Goal: Task Accomplishment & Management: Use online tool/utility

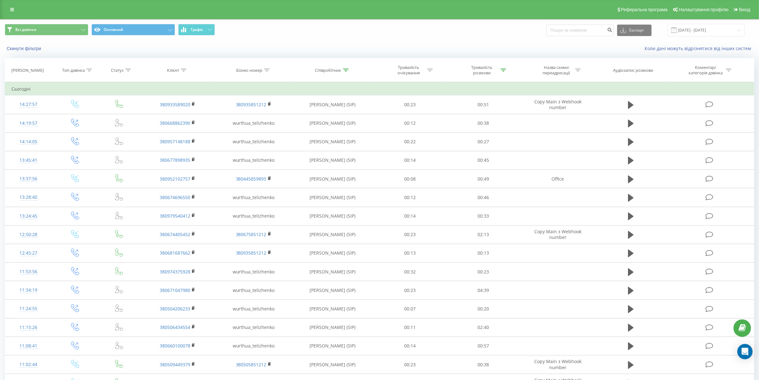
click at [340, 69] on div "Співробітник" at bounding box center [328, 70] width 26 height 5
click at [341, 111] on input "теліженко" at bounding box center [333, 115] width 56 height 11
type input "теліженко"
click button "OK" at bounding box center [346, 129] width 27 height 8
click at [488, 63] on th "Тривалість розмови" at bounding box center [483, 70] width 73 height 24
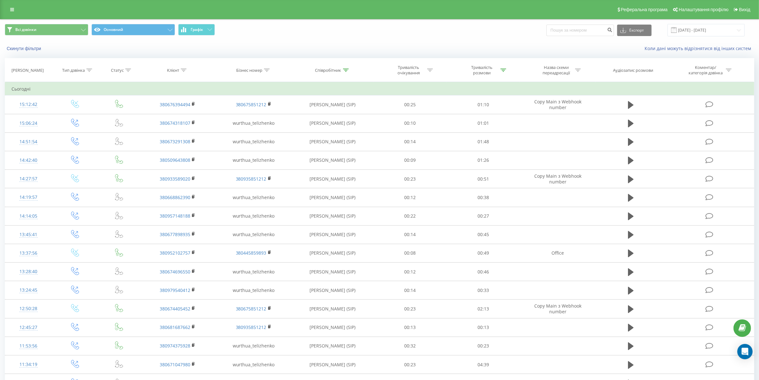
click at [490, 66] on div "Тривалість розмови" at bounding box center [482, 70] width 34 height 11
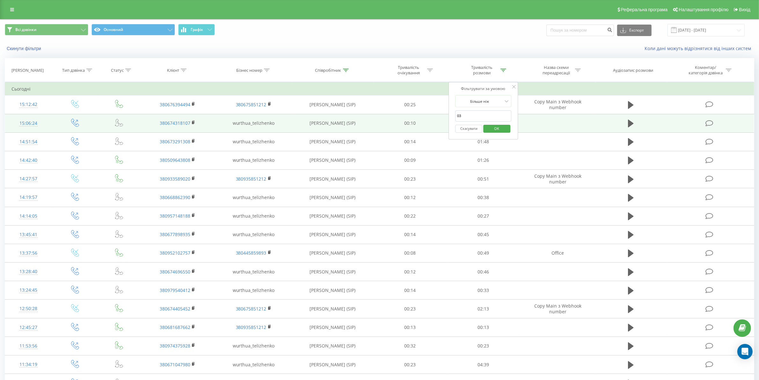
drag, startPoint x: 476, startPoint y: 114, endPoint x: 447, endPoint y: 117, distance: 28.9
click at [447, 117] on table "Фільтрувати за умовою Дорівнює Введіть значення Скасувати OK Фільтрувати за умо…" at bounding box center [380, 320] width 750 height 477
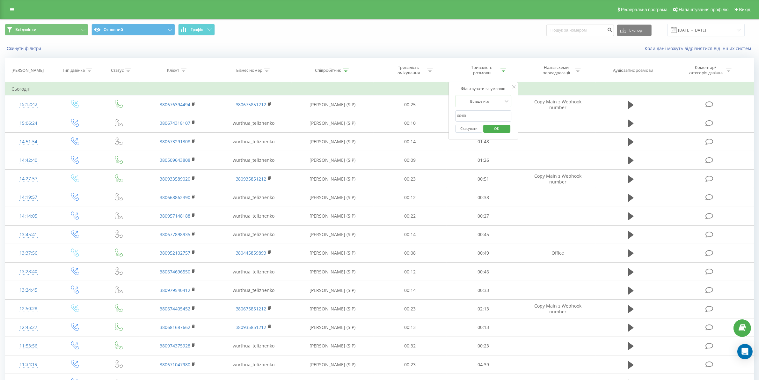
click at [500, 128] on span "OK" at bounding box center [497, 128] width 18 height 10
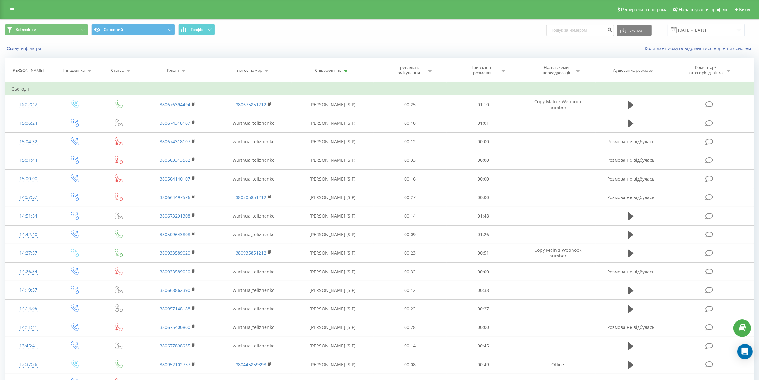
click at [338, 69] on div "Співробітник" at bounding box center [328, 70] width 26 height 5
drag, startPoint x: 338, startPoint y: 119, endPoint x: 305, endPoint y: 118, distance: 33.5
click at [305, 118] on input "теліженко" at bounding box center [333, 115] width 56 height 11
type input "сіліпіна"
click button "OK" at bounding box center [346, 129] width 27 height 8
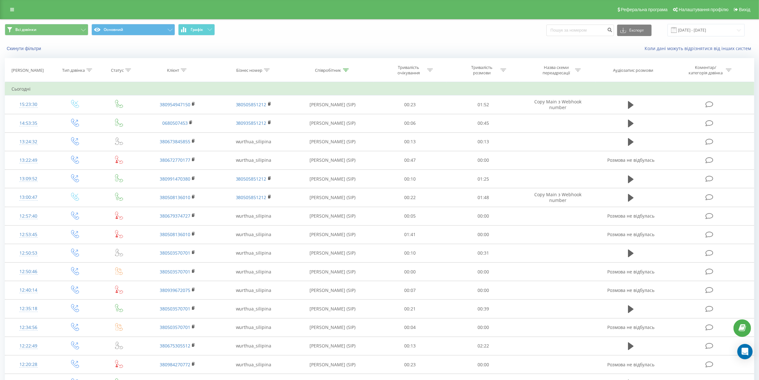
drag, startPoint x: 488, startPoint y: 73, endPoint x: 490, endPoint y: 83, distance: 10.6
click at [488, 73] on div "Тривалість розмови" at bounding box center [482, 70] width 34 height 11
click at [492, 100] on div at bounding box center [479, 101] width 45 height 6
click at [479, 133] on div "Більше ніж" at bounding box center [483, 134] width 55 height 10
click at [481, 122] on input "text" at bounding box center [483, 115] width 56 height 11
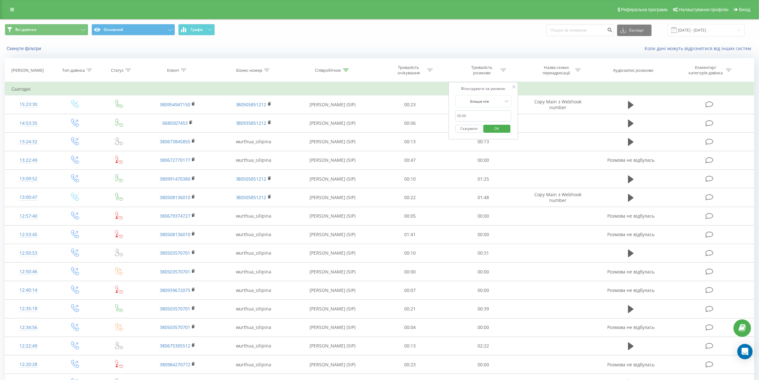
type input "03"
click at [504, 129] on span "OK" at bounding box center [497, 128] width 18 height 10
